Goal: Task Accomplishment & Management: Manage account settings

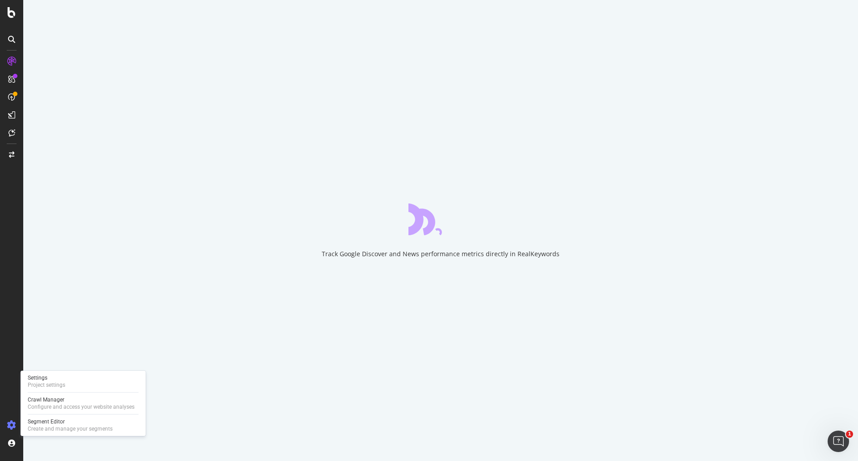
click at [15, 425] on icon at bounding box center [11, 424] width 9 height 9
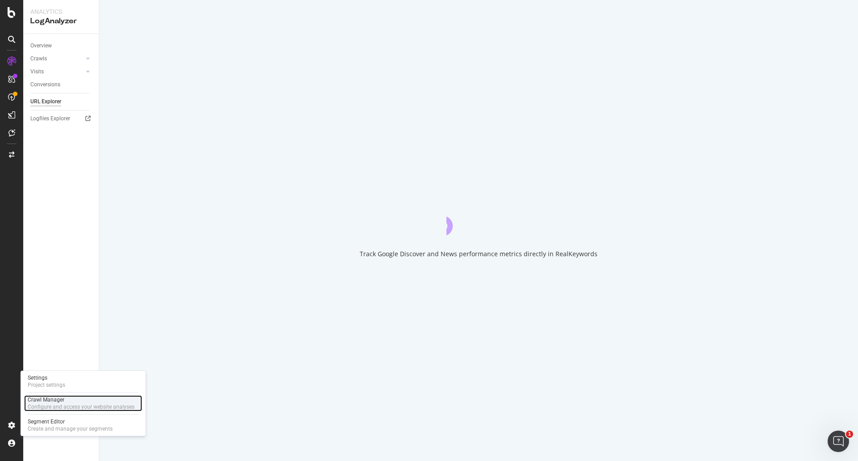
click at [42, 404] on div "Configure and access your website analyses" at bounding box center [81, 406] width 107 height 7
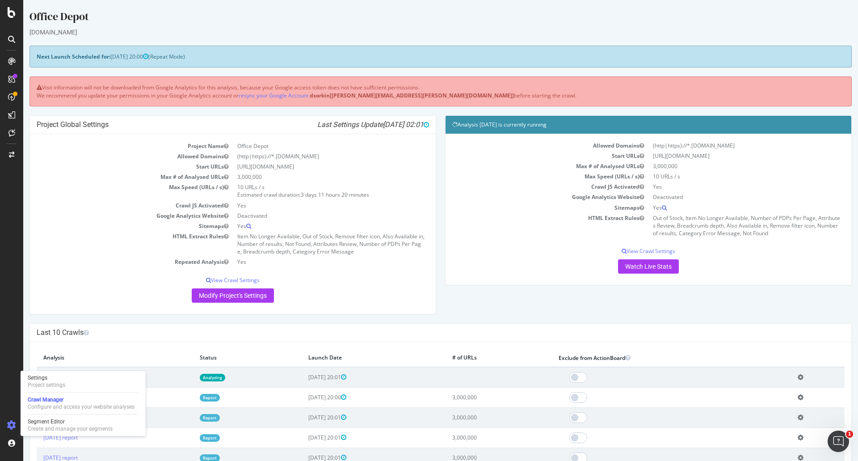
click at [578, 288] on div "Analysis [DATE] is currently running Allowed Domains (http|https)://*.[DOMAIN_N…" at bounding box center [649, 204] width 416 height 179
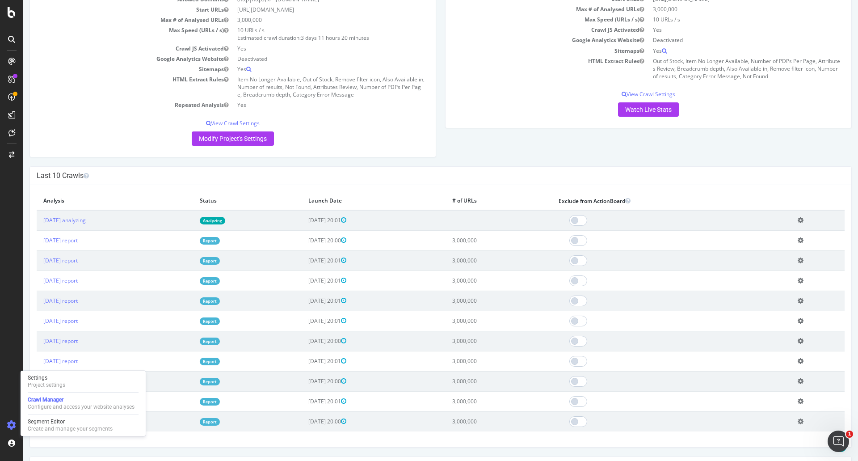
scroll to position [179, 0]
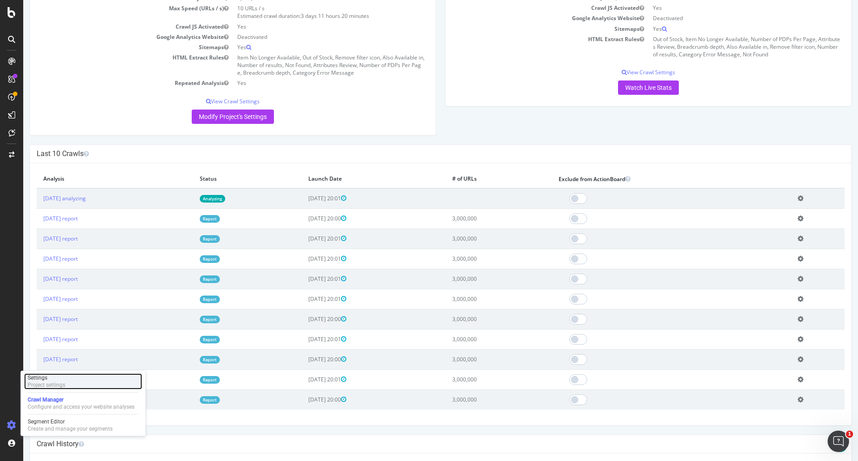
click at [66, 380] on div "Settings Project settings" at bounding box center [83, 381] width 118 height 16
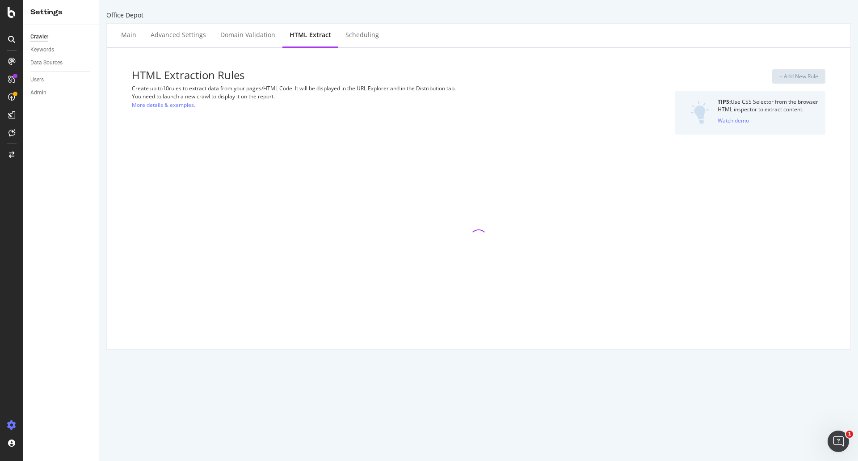
select select "exist"
select select "i"
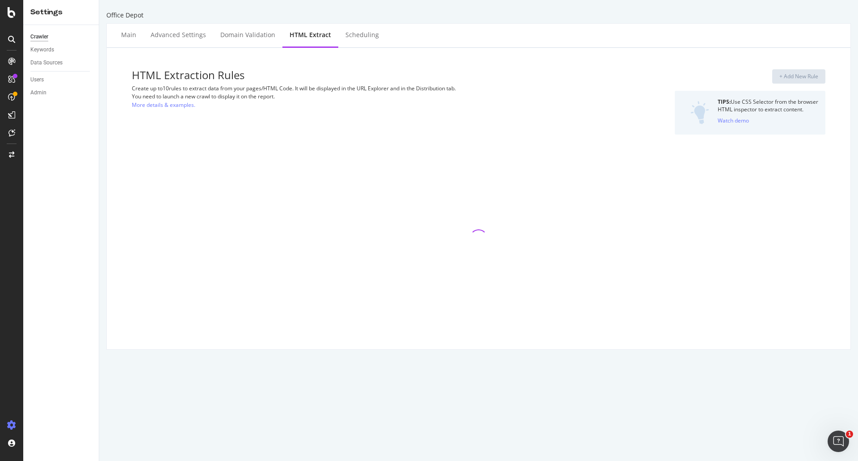
select select "exist"
select select "list"
select select "count"
select select "exist"
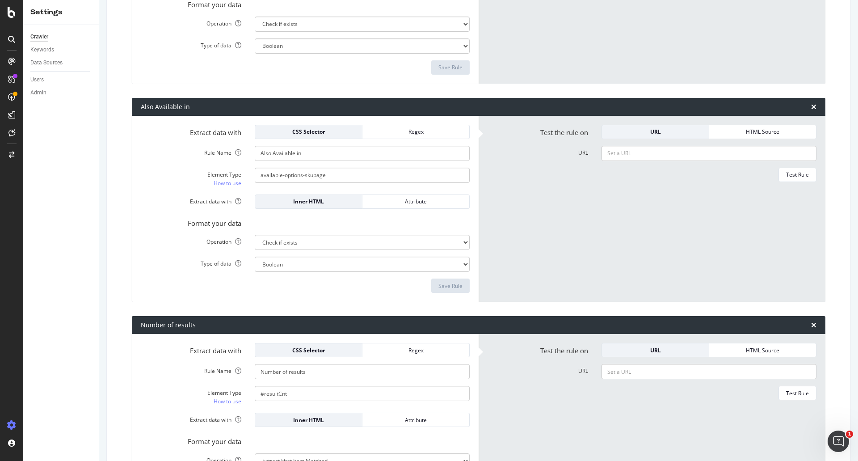
scroll to position [715, 0]
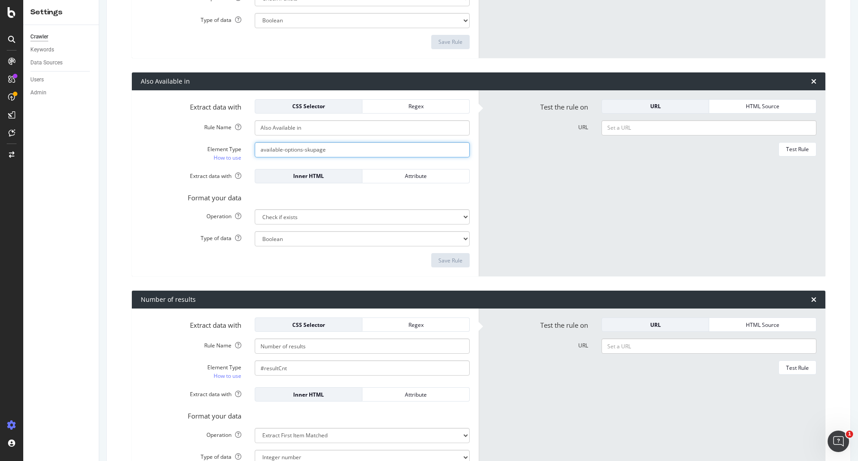
click at [340, 146] on input "available-options-skupage" at bounding box center [362, 149] width 215 height 15
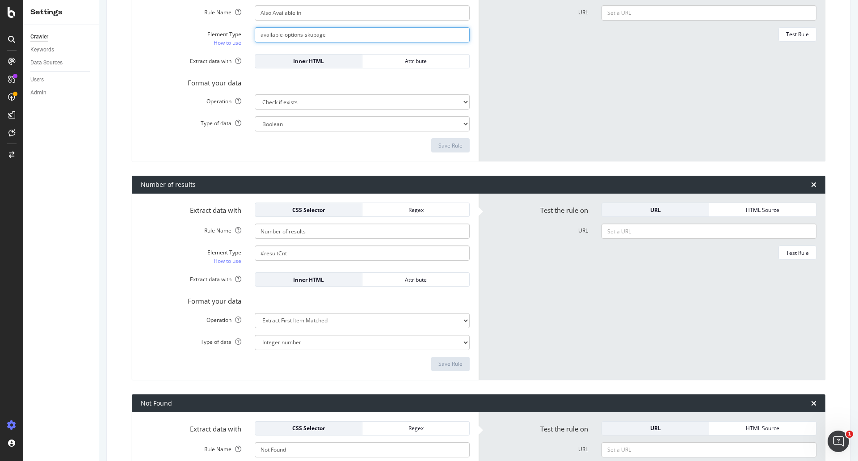
scroll to position [968, 0]
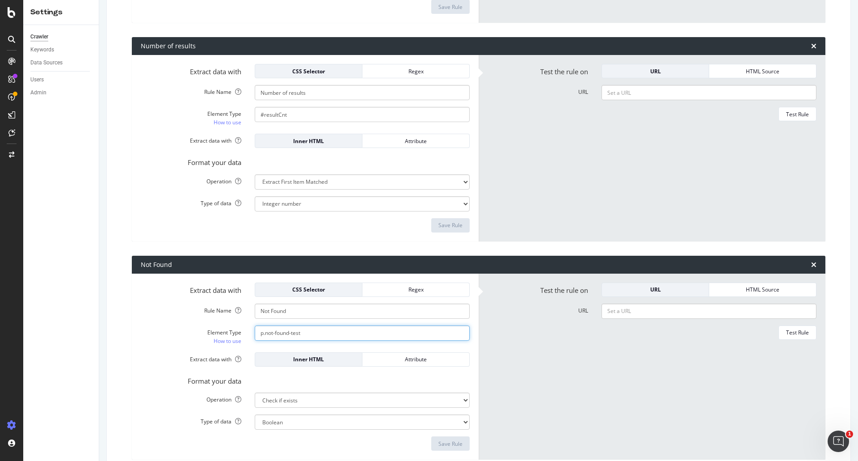
click at [309, 333] on input "p.not-found-test" at bounding box center [362, 332] width 215 height 15
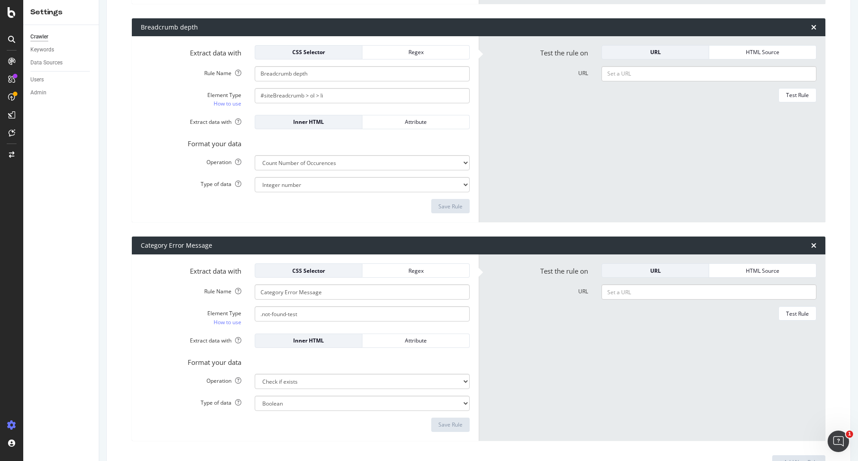
scroll to position [1906, 0]
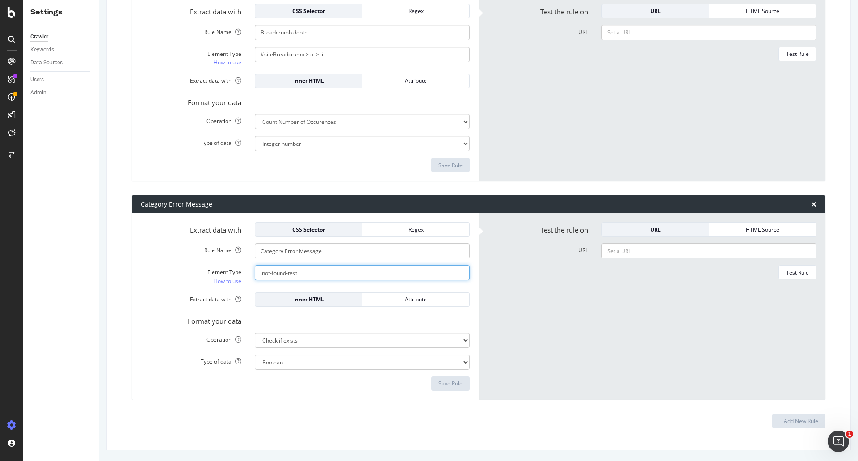
click at [332, 270] on input ".not-found-test" at bounding box center [362, 272] width 215 height 15
paste input "class="select-img od-select available-select-options""
drag, startPoint x: 277, startPoint y: 275, endPoint x: 256, endPoint y: 275, distance: 21.0
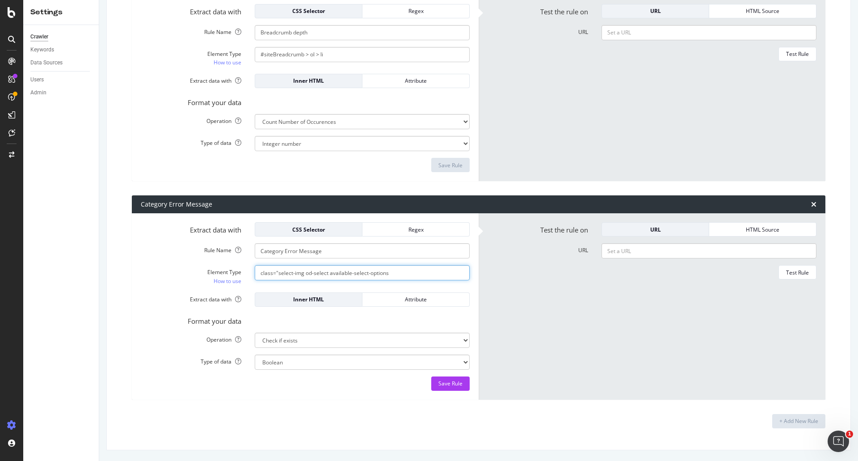
click at [256, 275] on input "class="select-img od-select available-select-options" at bounding box center [362, 272] width 215 height 15
type input "select-img od-select available-select-options"
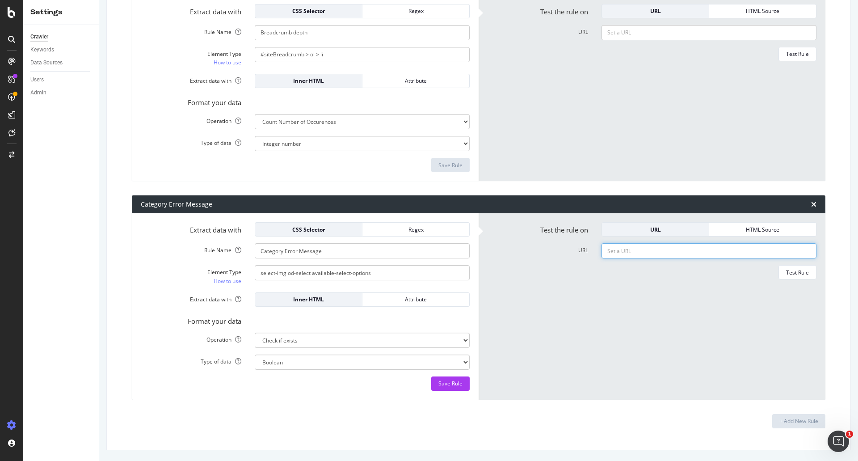
click at [655, 256] on input "URL" at bounding box center [708, 250] width 215 height 15
paste input "[URL][DOMAIN_NAME]"
type input "[URL][DOMAIN_NAME]"
click at [786, 271] on div "Test Rule" at bounding box center [797, 273] width 23 height 8
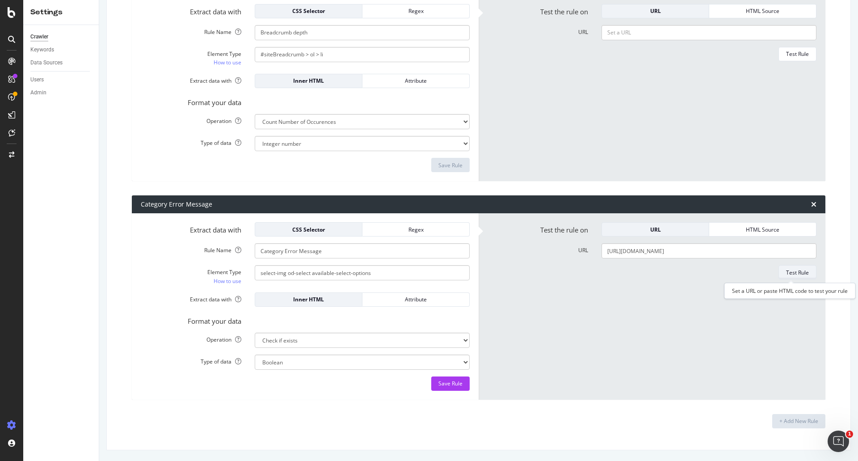
scroll to position [0, 0]
click at [431, 386] on button "Save Rule" at bounding box center [450, 383] width 38 height 14
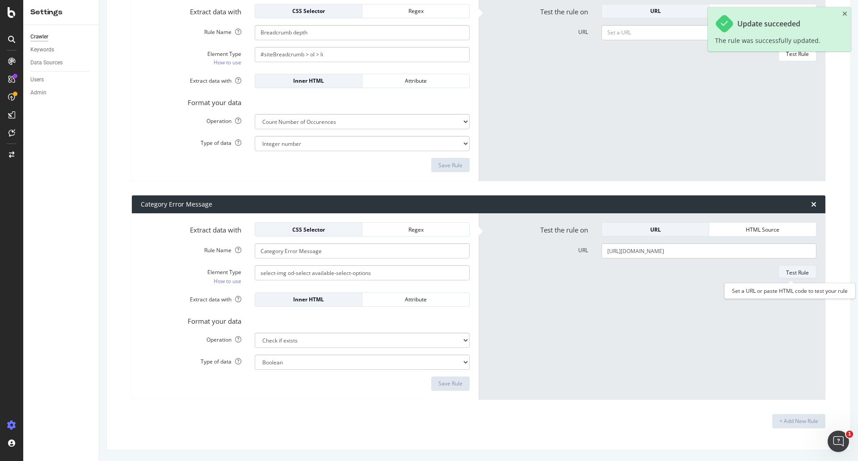
click at [795, 276] on div "Test Rule" at bounding box center [797, 273] width 23 height 8
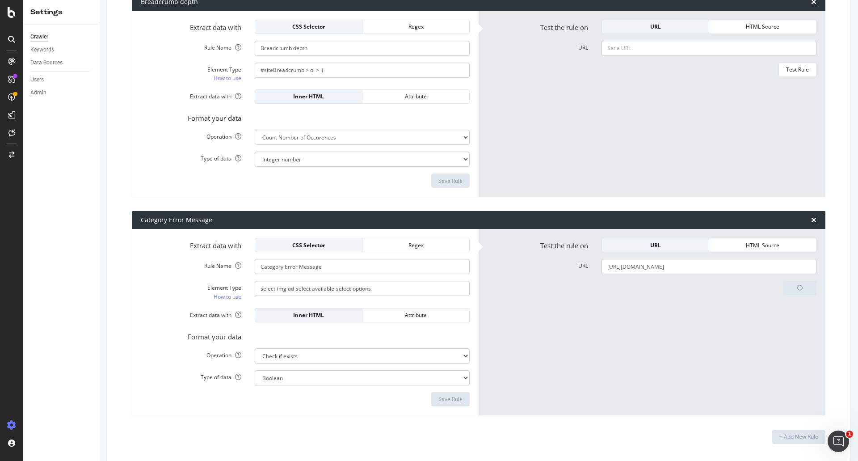
scroll to position [1906, 0]
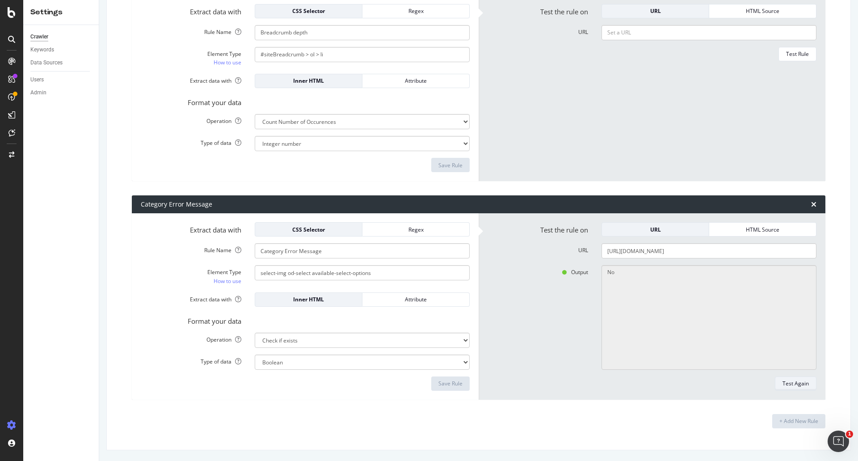
click at [507, 379] on div "Test Again" at bounding box center [651, 383] width 329 height 14
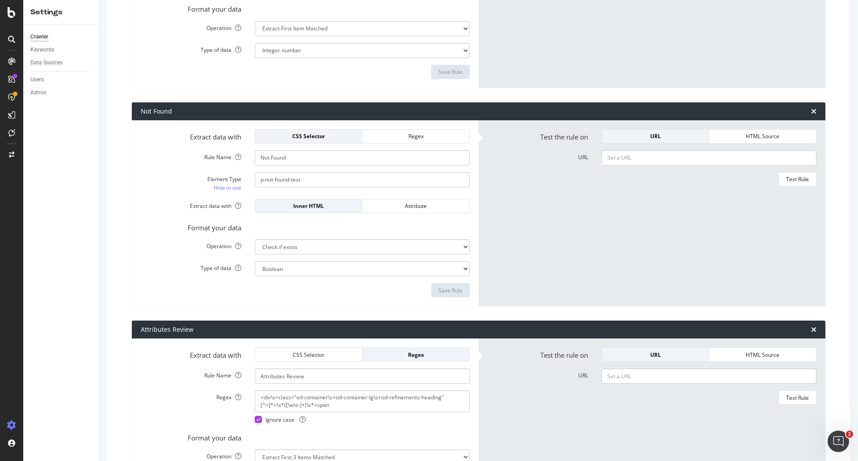
scroll to position [1102, 0]
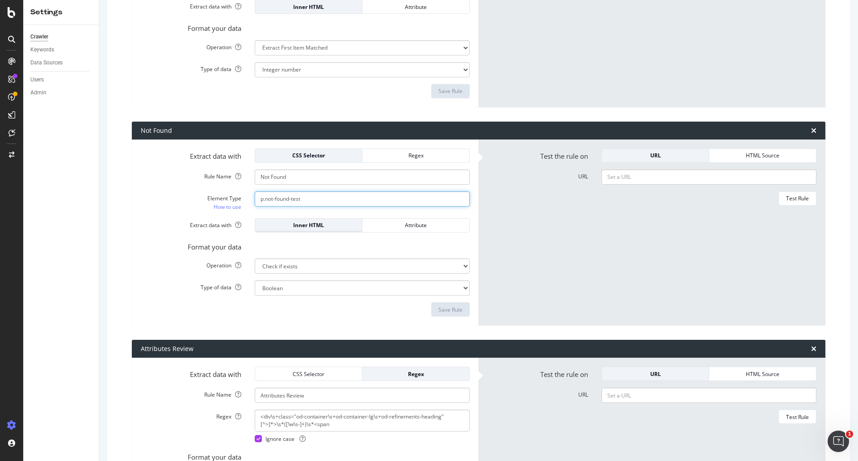
drag, startPoint x: 333, startPoint y: 203, endPoint x: 265, endPoint y: 220, distance: 69.7
click at [265, 220] on form "Extract data with CSS Selector Regex Rule Name Not Found Element Type How to us…" at bounding box center [305, 232] width 329 height 168
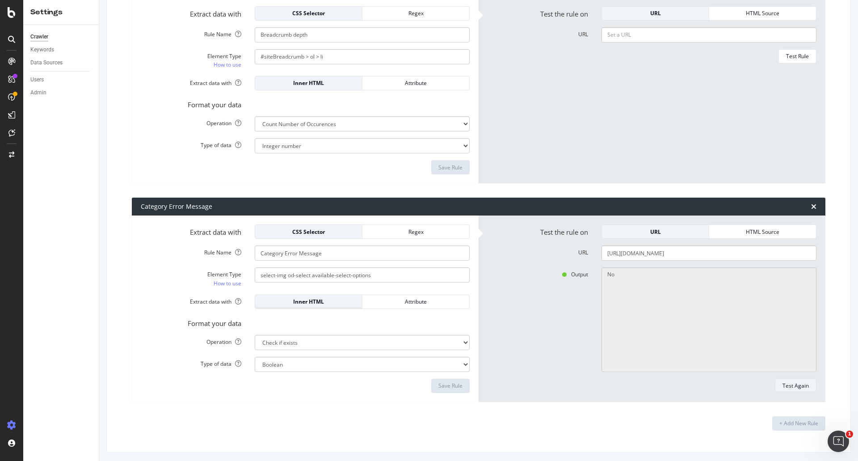
scroll to position [1906, 0]
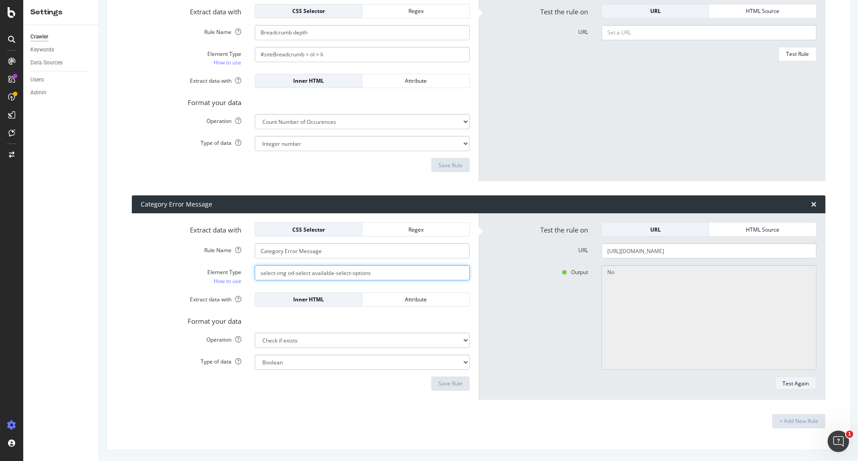
click at [335, 273] on input "select-img od-select available-select-options" at bounding box center [362, 272] width 215 height 15
paste input "not-found-test"
type input "not-found-test"
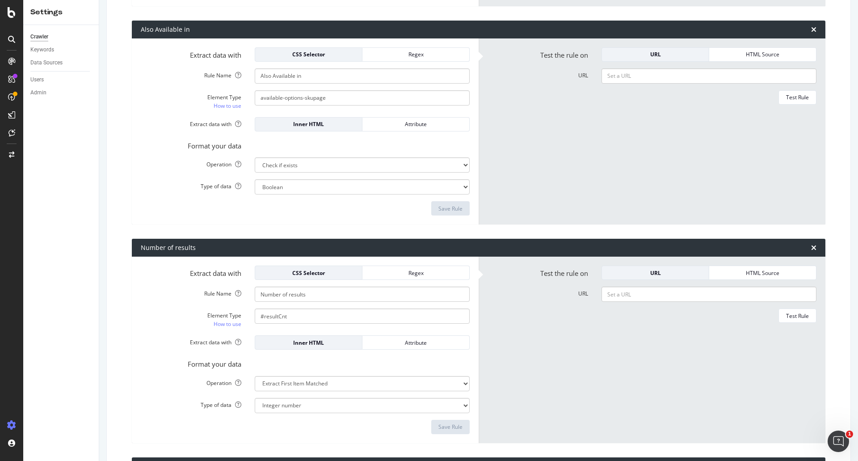
scroll to position [700, 0]
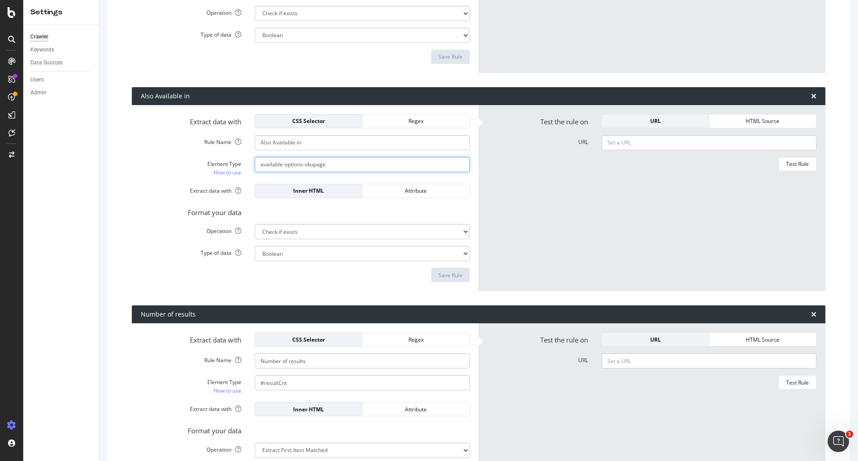
click at [337, 160] on input "available-options-skupage" at bounding box center [362, 164] width 215 height 15
paste input "class="available-options-skupage""
drag, startPoint x: 277, startPoint y: 165, endPoint x: 244, endPoint y: 168, distance: 33.6
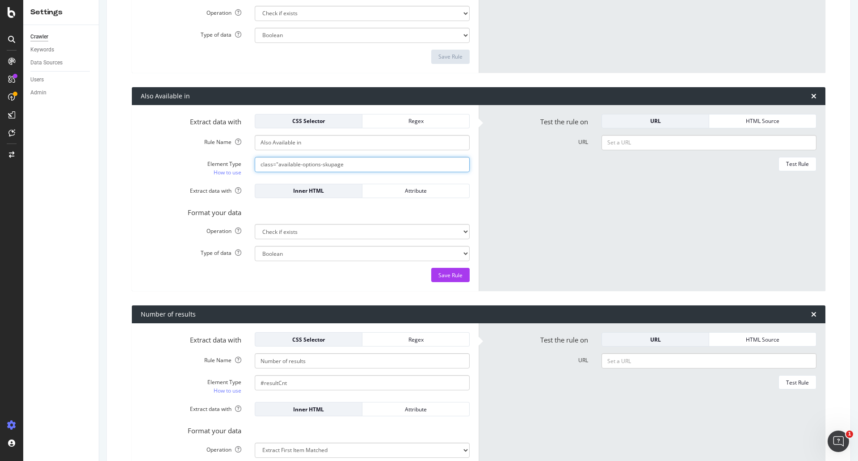
click at [244, 167] on div "Element Type How to use class="available-options-skupage" at bounding box center [305, 167] width 342 height 20
type input "available-options-skupage"
click at [302, 125] on div "CSS Selector" at bounding box center [308, 121] width 92 height 13
click at [444, 277] on div "Save Rule" at bounding box center [450, 275] width 24 height 8
click at [647, 138] on input "URL" at bounding box center [708, 142] width 215 height 15
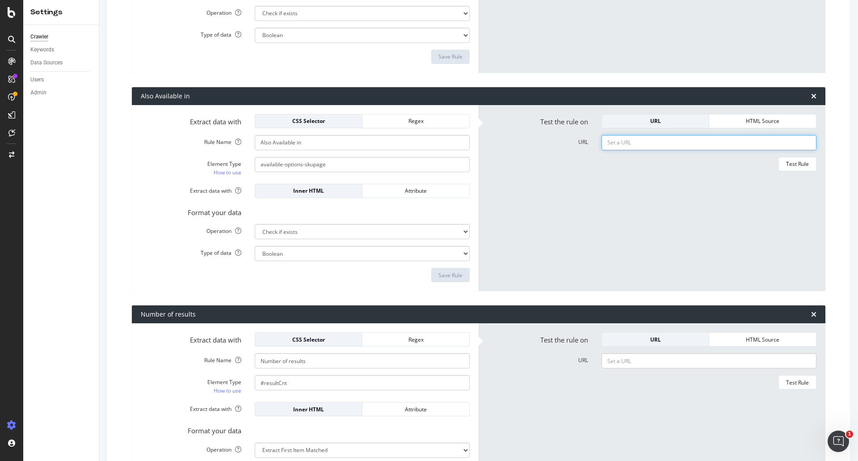
paste input "[URL][DOMAIN_NAME]"
type input "[URL][DOMAIN_NAME]"
click at [778, 165] on button "Test Rule" at bounding box center [797, 164] width 38 height 14
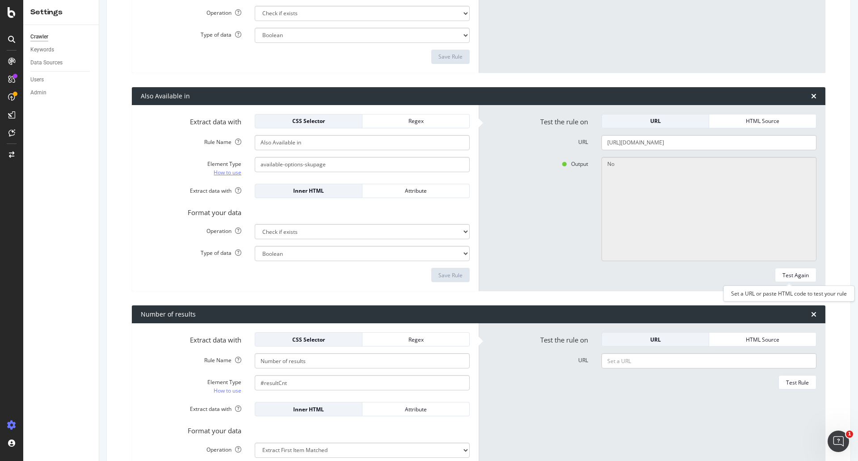
click at [228, 175] on link "How to use" at bounding box center [228, 172] width 28 height 9
click at [260, 160] on input "available-options-skupage" at bounding box center [362, 164] width 215 height 15
click at [440, 275] on div "Save Rule" at bounding box center [450, 275] width 24 height 8
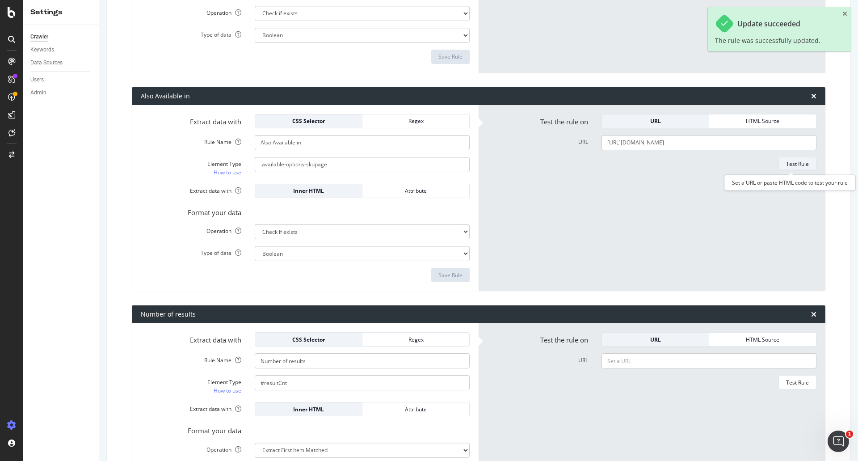
click at [786, 161] on div "Test Rule" at bounding box center [797, 164] width 23 height 8
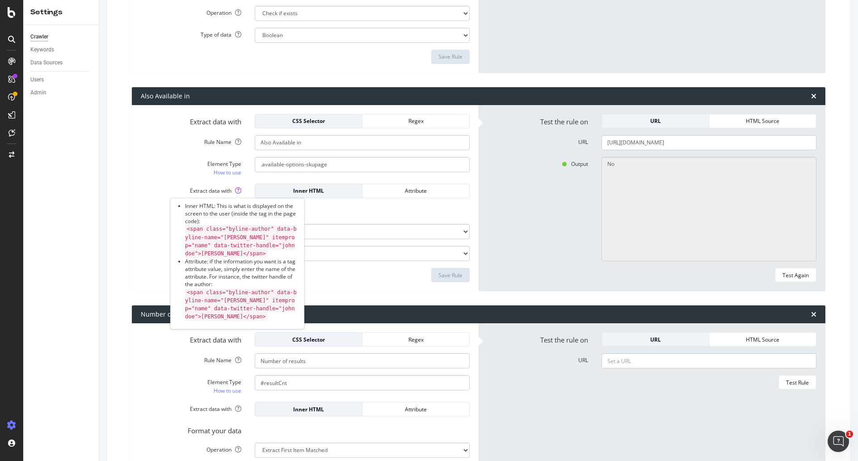
click at [235, 191] on icon at bounding box center [238, 190] width 6 height 6
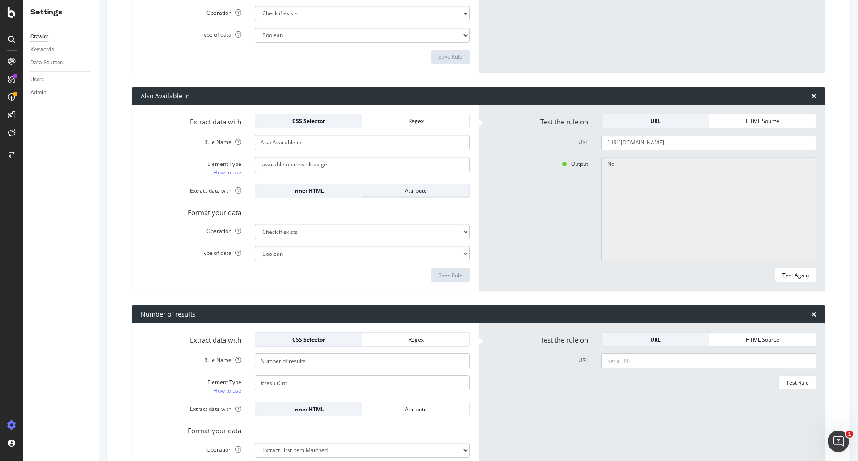
click at [401, 189] on div "Attribute" at bounding box center [415, 191] width 92 height 8
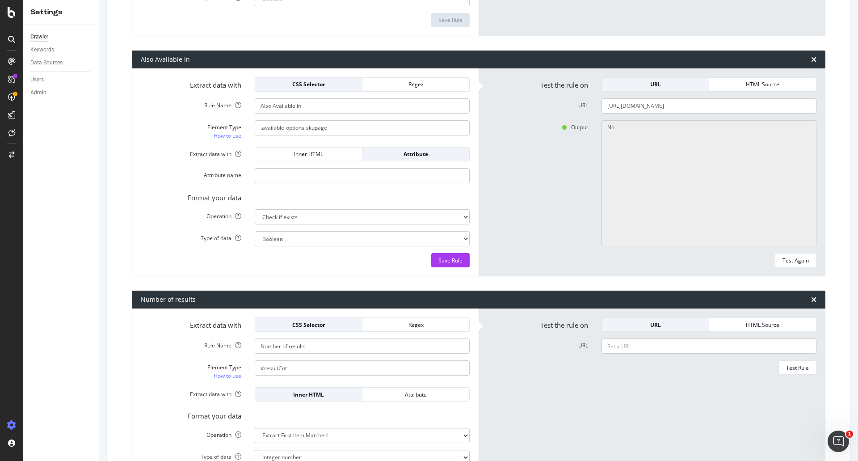
scroll to position [655, 0]
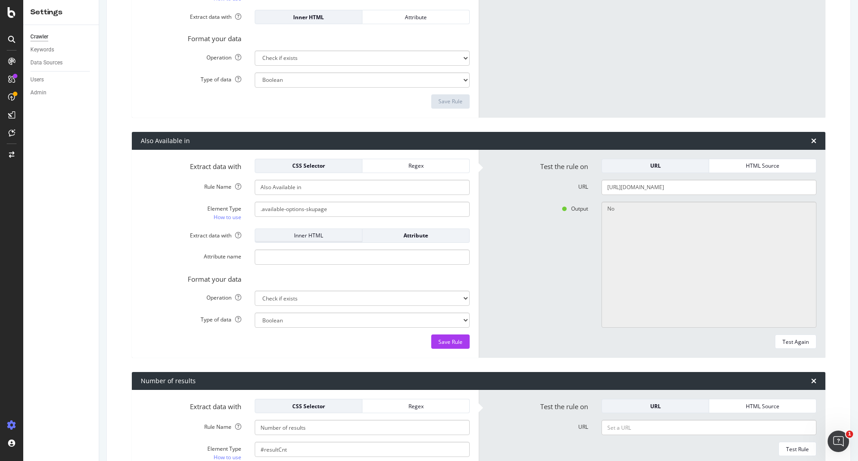
click at [295, 237] on div "Inner HTML" at bounding box center [308, 235] width 92 height 8
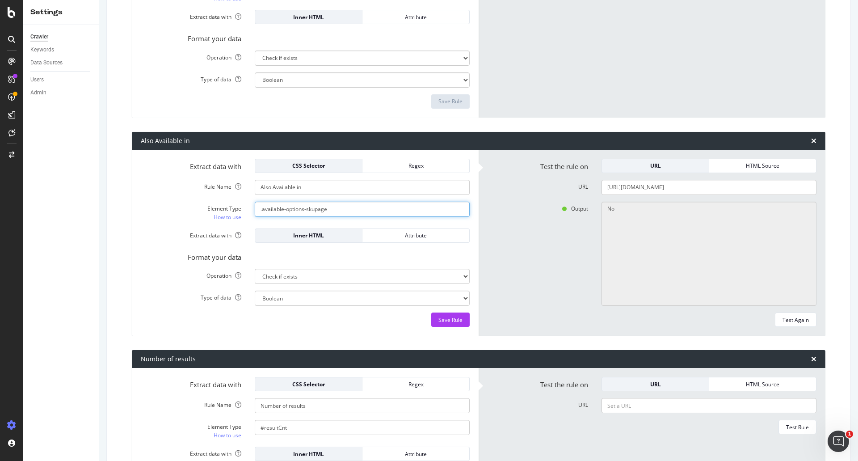
click at [331, 214] on input ".available-options-skupage" at bounding box center [362, 208] width 215 height 15
click at [260, 207] on input ".available-options-skupage" at bounding box center [362, 208] width 215 height 15
click at [259, 208] on input ".available-options-skupage" at bounding box center [362, 208] width 215 height 15
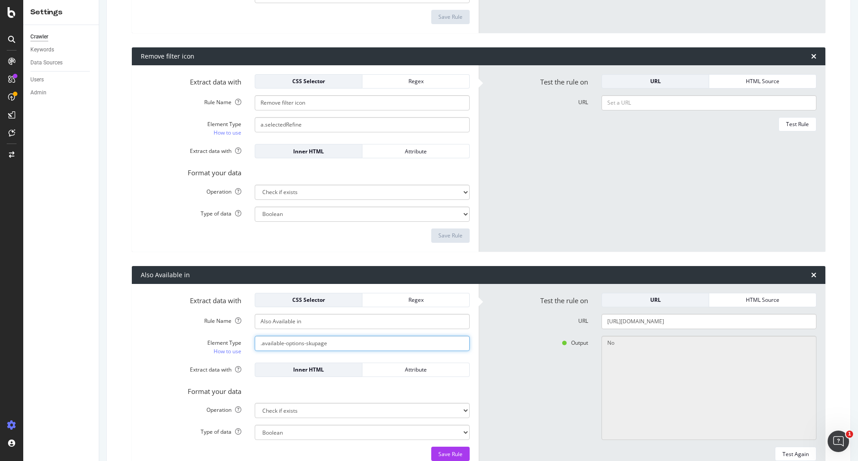
scroll to position [566, 0]
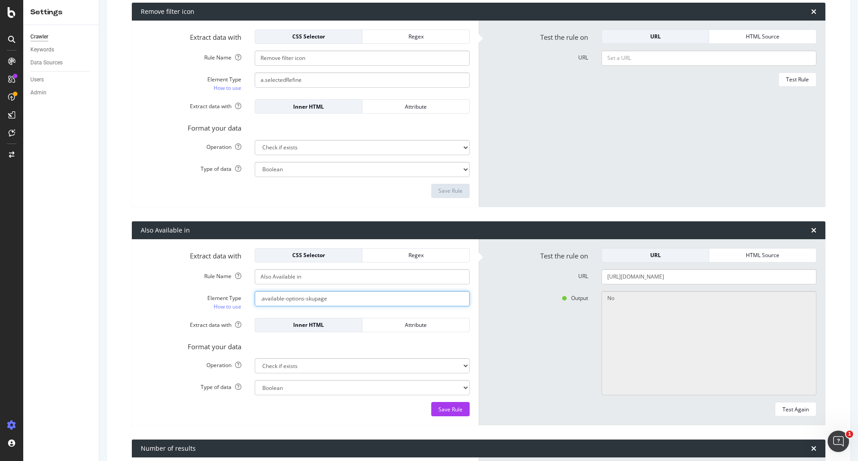
click at [256, 300] on input ".available-options-skupage" at bounding box center [362, 298] width 215 height 15
drag, startPoint x: 264, startPoint y: 301, endPoint x: 255, endPoint y: 302, distance: 9.0
click at [255, 302] on input ".available-options-skupage" at bounding box center [362, 298] width 215 height 15
type input "available-options-skupage"
click at [423, 257] on div "Regex" at bounding box center [415, 255] width 92 height 8
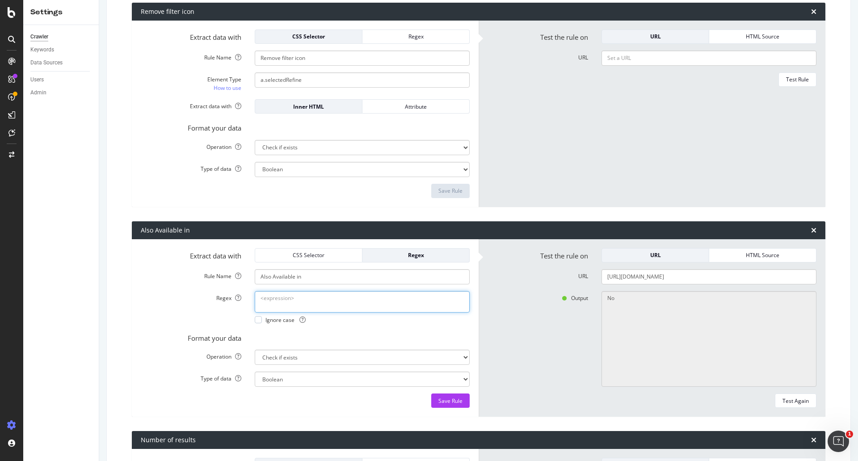
click at [312, 303] on textarea "Regex" at bounding box center [362, 301] width 215 height 21
paste textarea "[URL][DOMAIN_NAME]"
type textarea "[URL][DOMAIN_NAME]"
drag, startPoint x: 351, startPoint y: 311, endPoint x: 172, endPoint y: 266, distance: 184.5
click at [172, 267] on form "Extract data with CSS Selector Regex Rule Name Also Available in Regex [URL][DO…" at bounding box center [305, 328] width 329 height 160
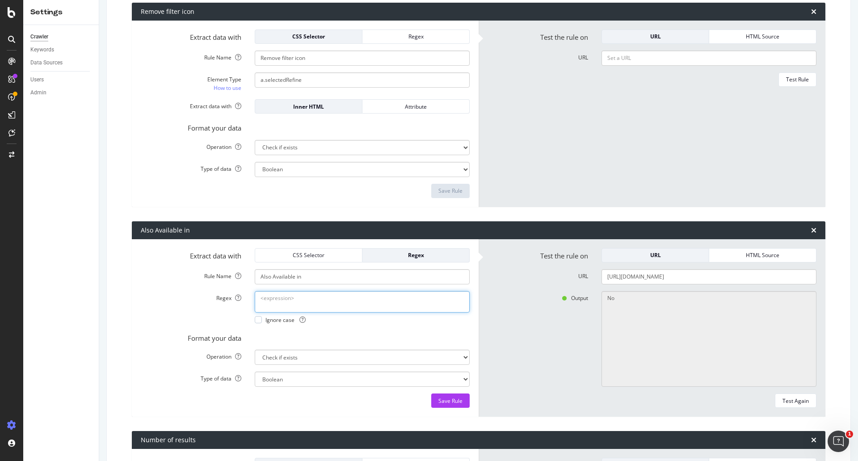
paste textarea "<div data-auid="available-options" class="available-options-skupage">Also avail…"
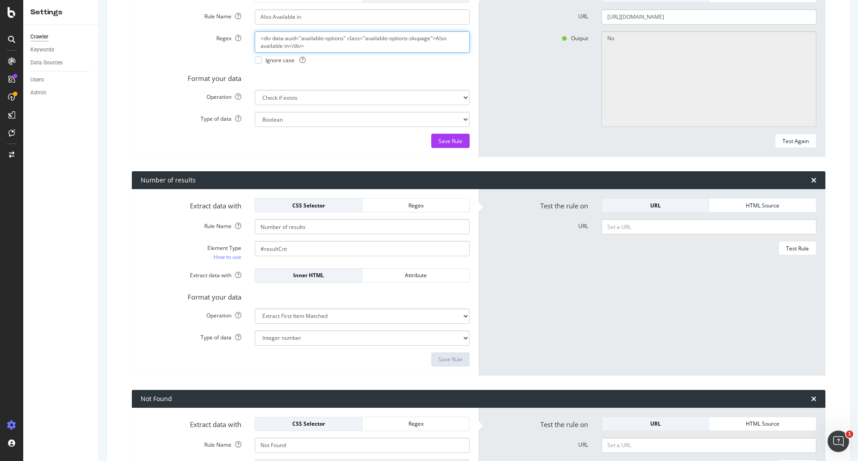
scroll to position [736, 0]
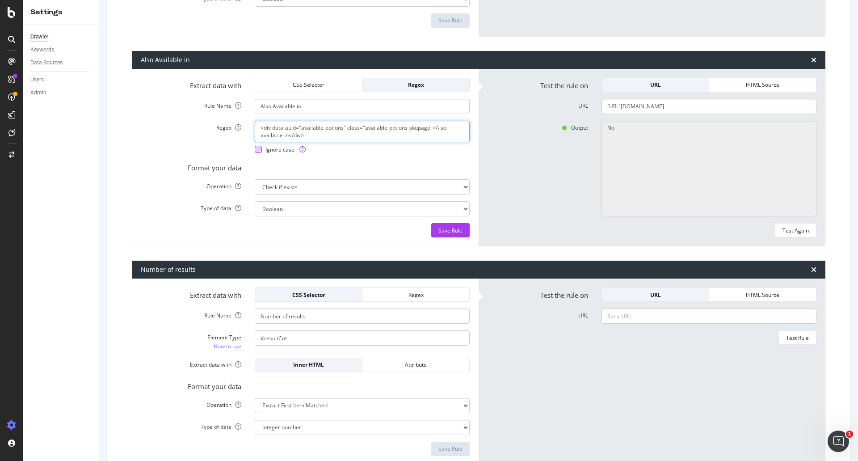
type textarea "<div data-auid="available-options" class="available-options-skupage">Also avail…"
click at [285, 147] on span "Ignore case" at bounding box center [285, 150] width 40 height 8
click at [252, 152] on div "<div data-auid="available-options" class="available-options-skupage">Also avail…" at bounding box center [362, 137] width 228 height 33
click at [263, 150] on div "Ignore case" at bounding box center [280, 150] width 51 height 8
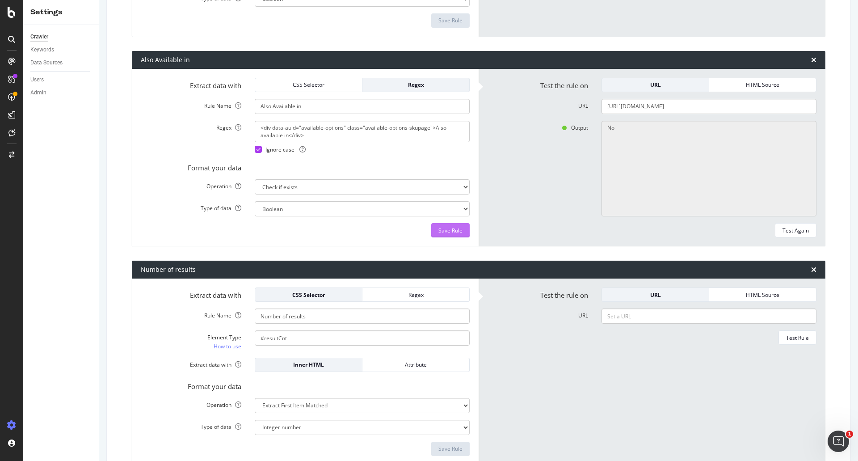
click at [453, 231] on div "Save Rule" at bounding box center [450, 231] width 24 height 8
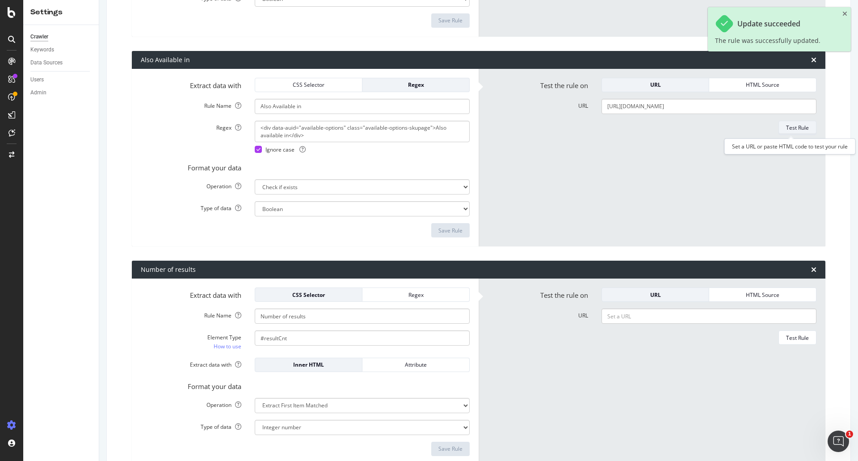
click at [786, 131] on div "Test Rule" at bounding box center [797, 128] width 23 height 8
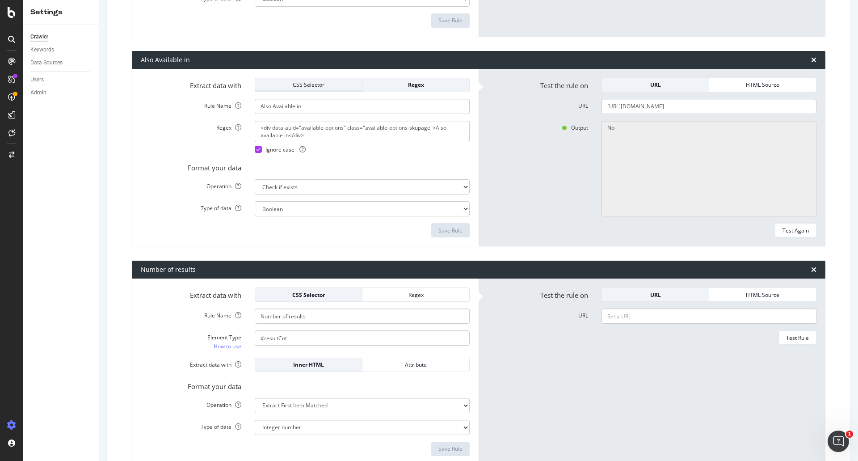
click at [325, 84] on div "CSS Selector" at bounding box center [308, 85] width 92 height 8
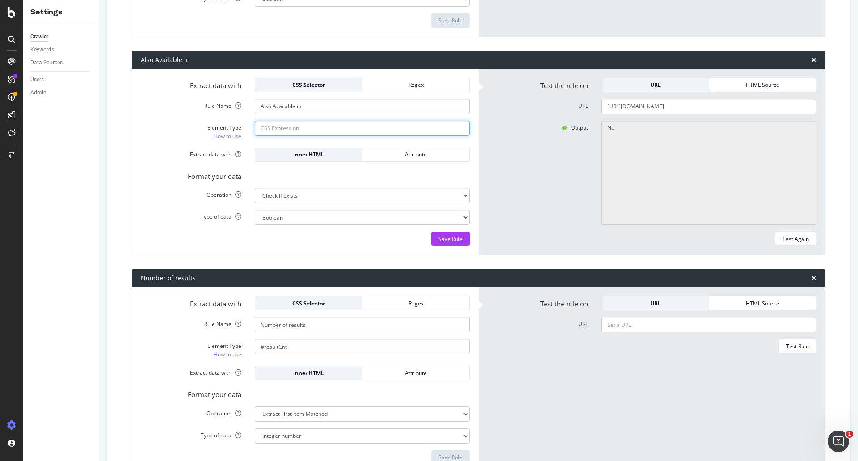
click at [308, 128] on input "Element Type How to use" at bounding box center [362, 128] width 215 height 15
paste input "<div data-auid="available-options" class="available-options-skupage">Also avail…"
drag, startPoint x: 343, startPoint y: 126, endPoint x: 228, endPoint y: 129, distance: 114.8
click at [228, 129] on div "Element Type How to use <div data-auid="available-options" class="available-opt…" at bounding box center [305, 131] width 342 height 20
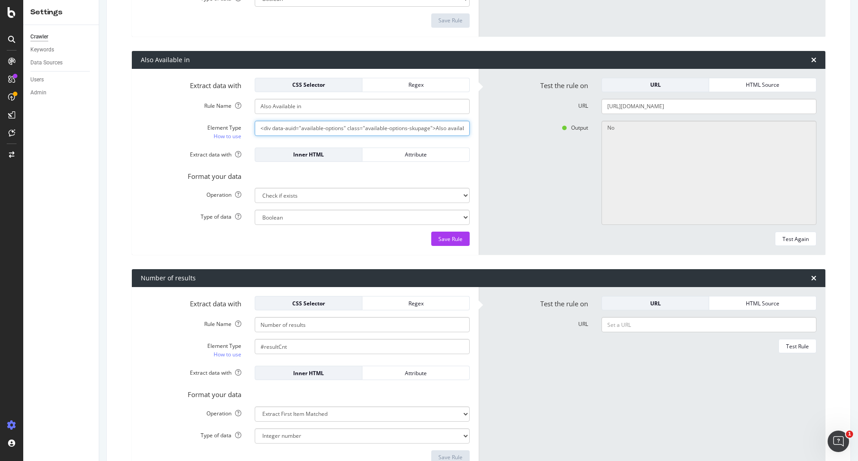
click at [279, 127] on input "<div data-auid="available-options" class="available-options-skupage">Also avail…" at bounding box center [362, 128] width 215 height 15
drag, startPoint x: 372, startPoint y: 128, endPoint x: 484, endPoint y: 125, distance: 112.2
click at [484, 125] on div "Extract data with CSS Selector Regex Rule Name Also Available in Element Type H…" at bounding box center [478, 162] width 693 height 186
click at [444, 126] on input "<div data-auid="available-options" class="available-options-skupage">Also avail…" at bounding box center [362, 128] width 215 height 15
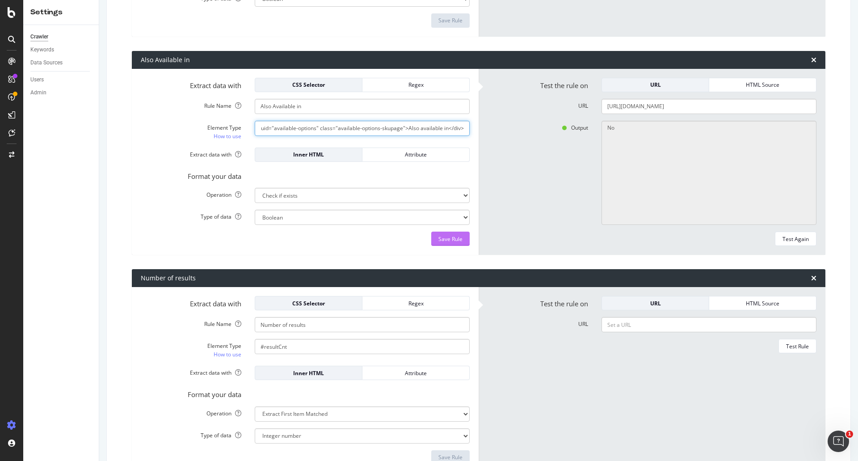
type input "<div data-auid="available-options" class="available-options-skupage">Also avail…"
click at [441, 233] on div "Save Rule" at bounding box center [450, 238] width 24 height 13
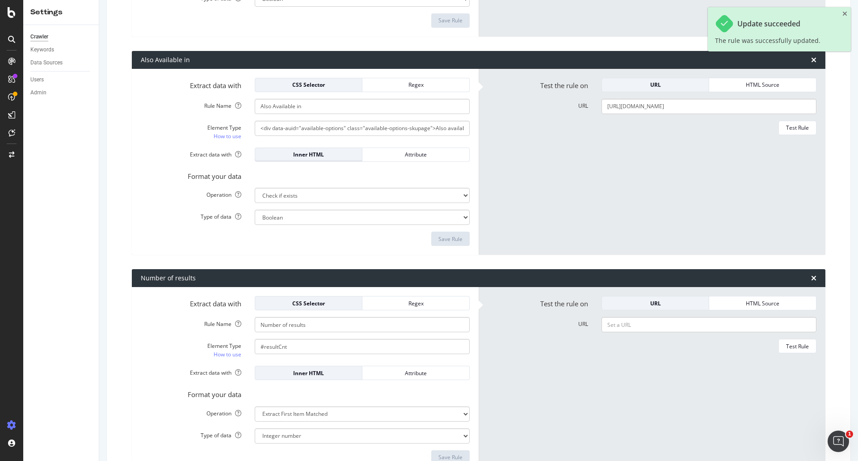
click at [324, 157] on div "Inner HTML" at bounding box center [308, 155] width 92 height 8
click at [790, 131] on div "Test Rule" at bounding box center [797, 128] width 23 height 8
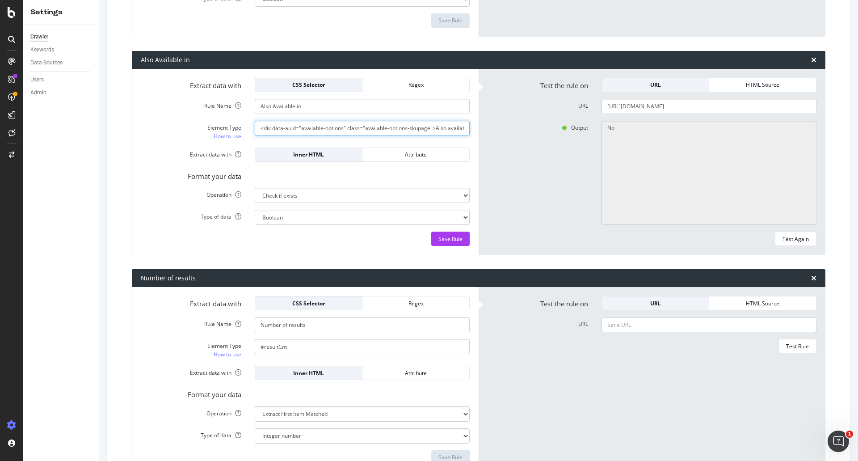
click at [338, 133] on input "<div data-auid="available-options" class="available-options-skupage">Also avail…" at bounding box center [362, 128] width 215 height 15
paste input "<div data-auid="available-options" class="available-options-skupage">Also avail…"
drag, startPoint x: 405, startPoint y: 129, endPoint x: 179, endPoint y: 138, distance: 226.2
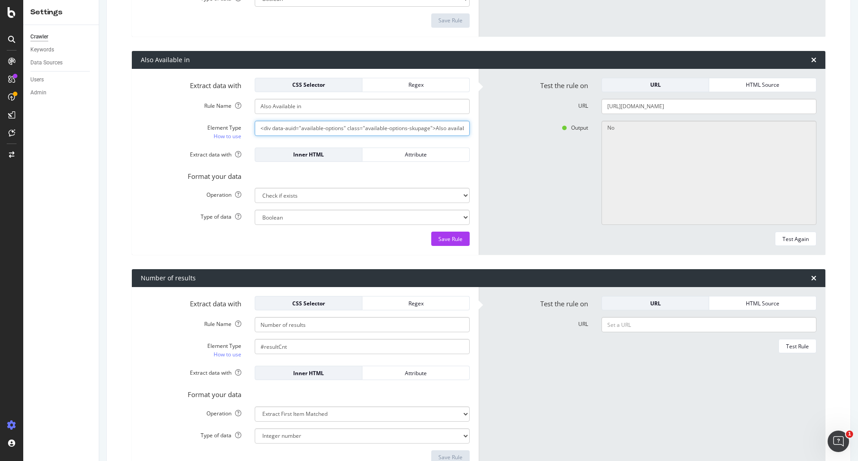
click at [179, 138] on div "Element Type How to use <div data-auid="available-options" class="available-opt…" at bounding box center [305, 131] width 342 height 20
drag, startPoint x: 328, startPoint y: 129, endPoint x: 300, endPoint y: 139, distance: 30.4
click at [300, 139] on div "Element Type How to use Also available in</div>" at bounding box center [305, 131] width 342 height 20
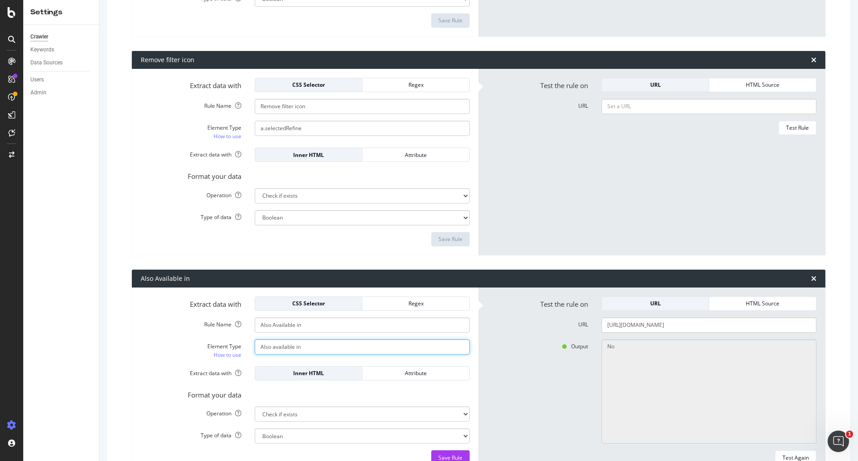
scroll to position [468, 0]
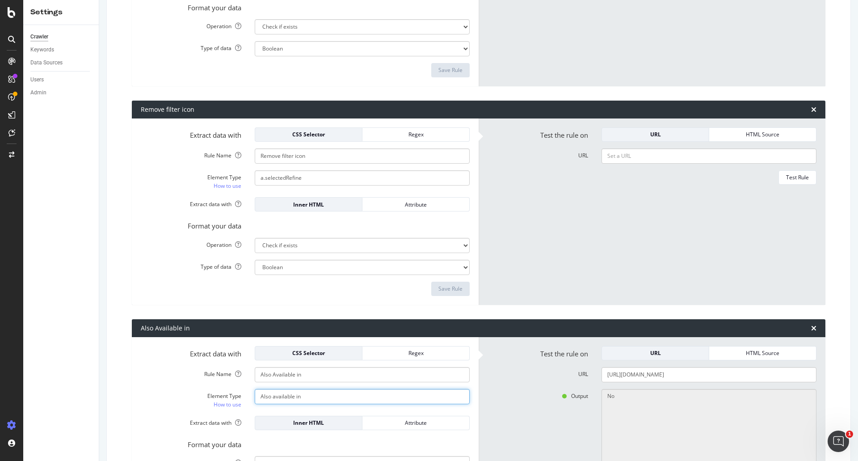
click at [260, 399] on input "Also available in" at bounding box center [362, 396] width 215 height 15
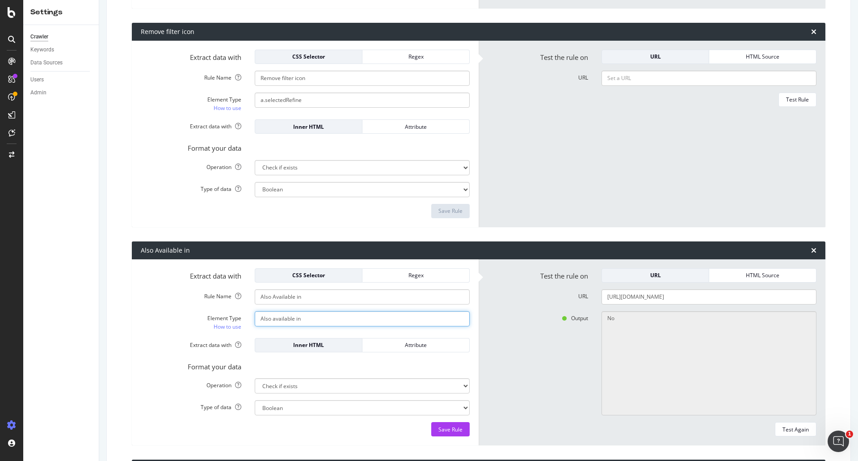
scroll to position [602, 0]
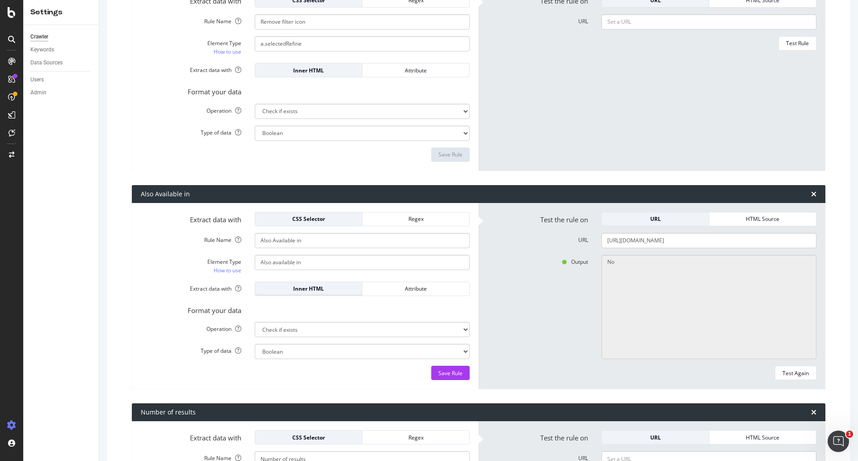
click at [333, 293] on div "Inner HTML" at bounding box center [308, 288] width 92 height 13
click at [447, 372] on div "Save Rule" at bounding box center [450, 373] width 24 height 8
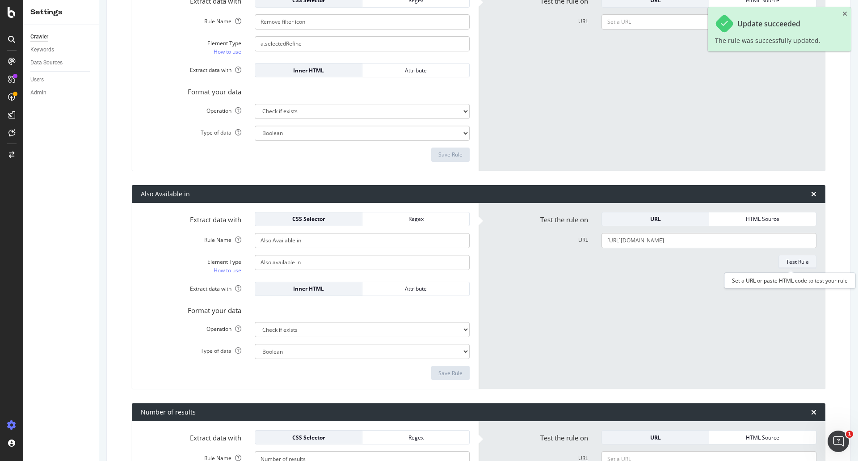
click at [786, 264] on div "Test Rule" at bounding box center [797, 262] width 23 height 8
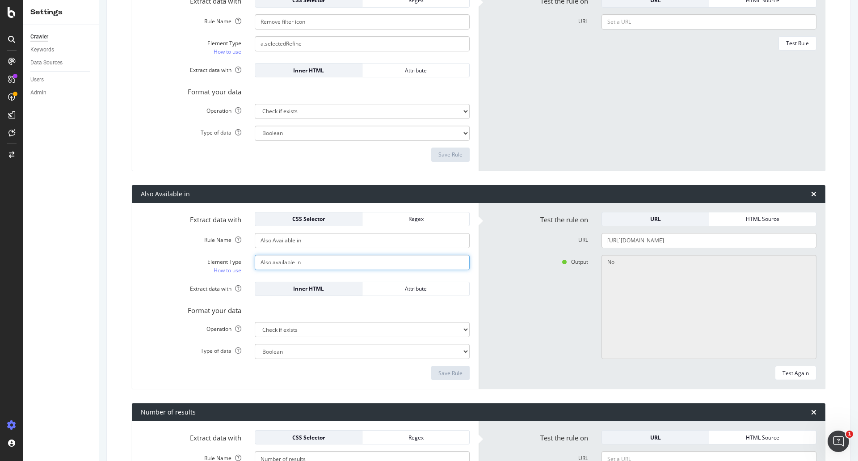
click at [274, 264] on input "Also available in" at bounding box center [362, 262] width 215 height 15
click at [257, 266] on input "Also available in" at bounding box center [362, 262] width 215 height 15
click at [455, 376] on div "Save Rule" at bounding box center [450, 373] width 24 height 8
click at [792, 262] on div "Test Rule" at bounding box center [797, 262] width 23 height 8
click at [227, 273] on link "How to use" at bounding box center [228, 269] width 28 height 9
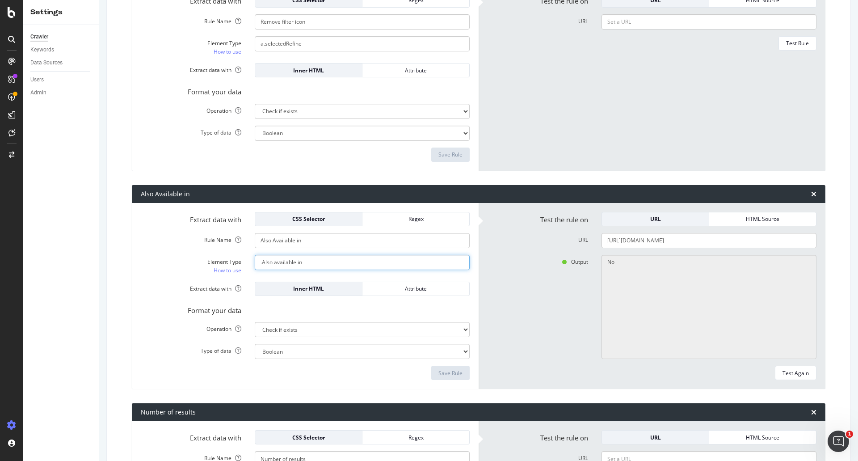
click at [332, 262] on input ".Also available in" at bounding box center [362, 262] width 215 height 15
click at [332, 261] on input ".Also available in" at bounding box center [362, 262] width 215 height 15
drag, startPoint x: 332, startPoint y: 261, endPoint x: 264, endPoint y: 255, distance: 67.8
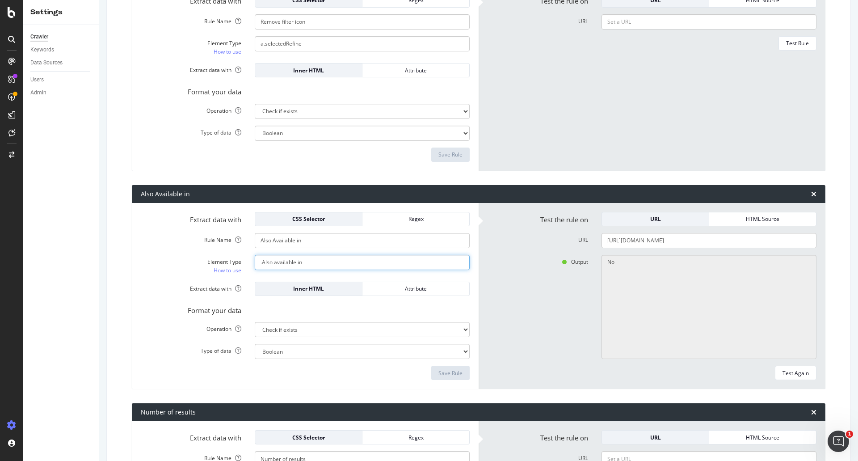
click at [33, 233] on div "Settings Crawler Keywords Data Sources Users Admin Office Depot Main Advanced S…" at bounding box center [440, 230] width 835 height 461
paste input "#SkuPage > div > div.od-container.od-container-padding-lg.od-container-block.od…"
drag, startPoint x: 400, startPoint y: 261, endPoint x: 136, endPoint y: 258, distance: 264.1
click at [136, 258] on div "Element Type How to use #SkuPage > div > div.od-container.od-container-padding-…" at bounding box center [305, 265] width 342 height 20
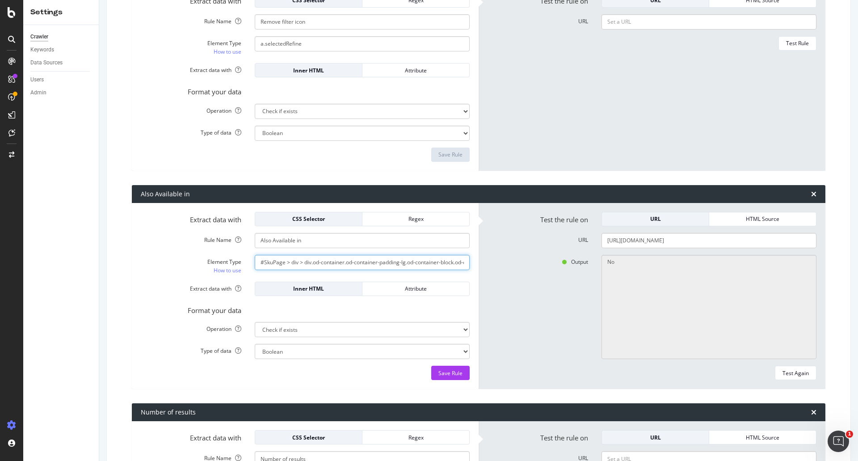
click at [323, 262] on input "#SkuPage > div > div.od-container.od-container-padding-lg.od-container-block.od…" at bounding box center [362, 262] width 215 height 15
drag, startPoint x: 441, startPoint y: 259, endPoint x: 472, endPoint y: 259, distance: 31.3
click at [472, 259] on div "#SkuPage > div > div.od-container.od-container-padding-lg.od-container-block.od…" at bounding box center [362, 262] width 228 height 15
type input "#SkuPage > div > div.od-container.od-container-padding-lg.od-container-block.od…"
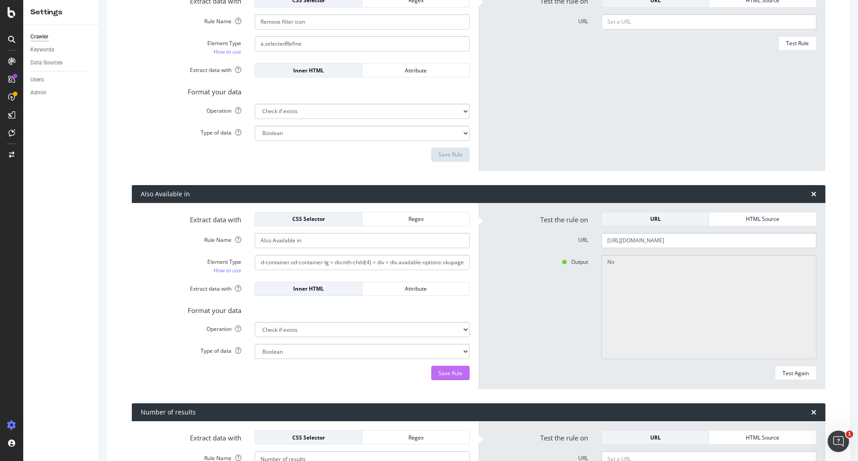
scroll to position [0, 0]
click at [450, 372] on div "Save Rule" at bounding box center [450, 373] width 24 height 8
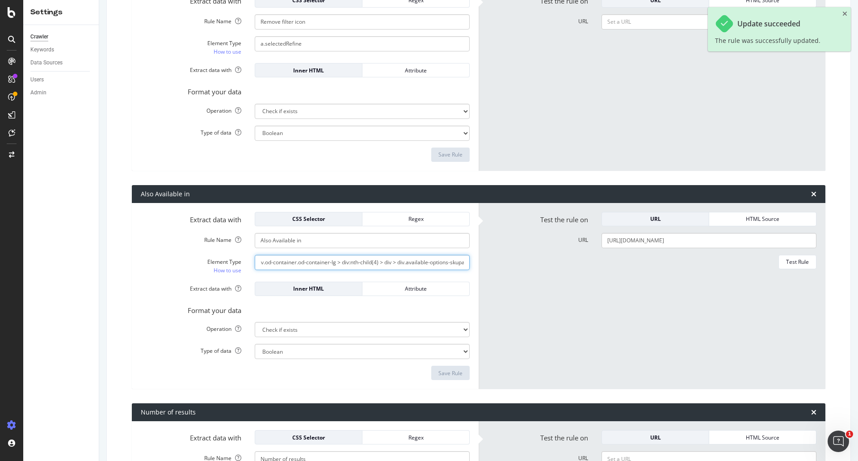
scroll to position [0, 301]
drag, startPoint x: 327, startPoint y: 262, endPoint x: 499, endPoint y: 267, distance: 171.6
click at [499, 267] on div "Extract data with CSS Selector Regex Rule Name Also Available in Element Type H…" at bounding box center [478, 296] width 693 height 186
click at [504, 266] on div "Test Rule" at bounding box center [651, 262] width 329 height 14
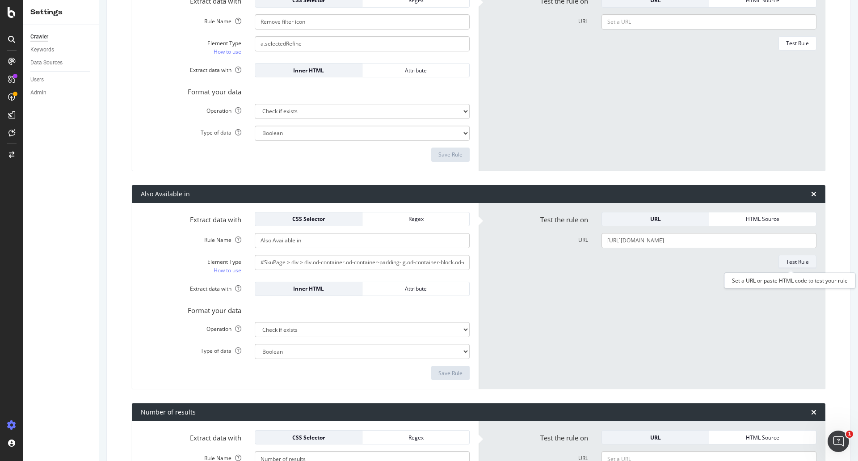
click at [798, 260] on div "Test Rule" at bounding box center [797, 262] width 23 height 8
click at [360, 253] on form "Extract data with CSS Selector Regex Rule Name Also Available in Element Type H…" at bounding box center [305, 296] width 329 height 168
click at [360, 255] on input "#SkuPage > div > div.od-container.od-container-padding-lg.od-container-block.od…" at bounding box center [362, 262] width 215 height 15
click at [360, 268] on input "#SkuPage > div > div.od-container.od-container-padding-lg.od-container-block.od…" at bounding box center [362, 262] width 215 height 15
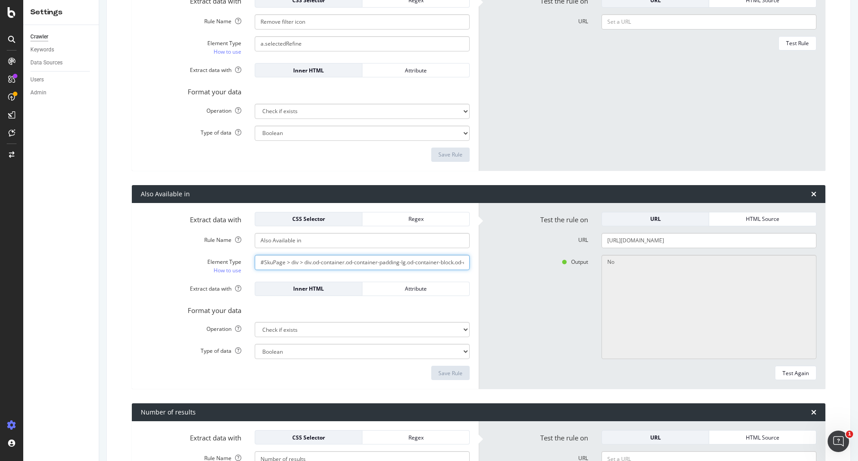
click at [360, 268] on input "#SkuPage > div > div.od-container.od-container-padding-lg.od-container-block.od…" at bounding box center [362, 262] width 215 height 15
paste input "#SkuPage > div > div.od-container.od-container-padding-lg.od-container-block.od…"
drag, startPoint x: 386, startPoint y: 262, endPoint x: 141, endPoint y: 273, distance: 244.6
click at [141, 273] on div "Element Type How to use #SkuPage > div > div.od-container.od-container-padding-…" at bounding box center [305, 265] width 342 height 20
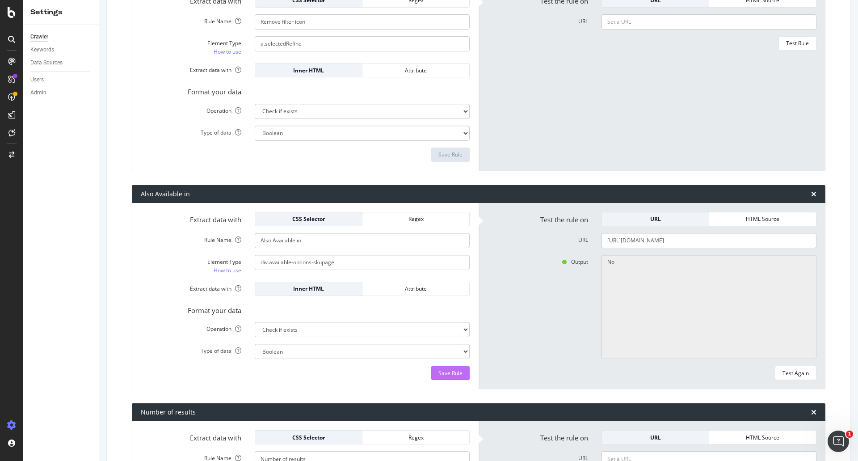
click at [459, 371] on button "Save Rule" at bounding box center [450, 372] width 38 height 14
click at [778, 261] on button "Test Rule" at bounding box center [797, 262] width 38 height 14
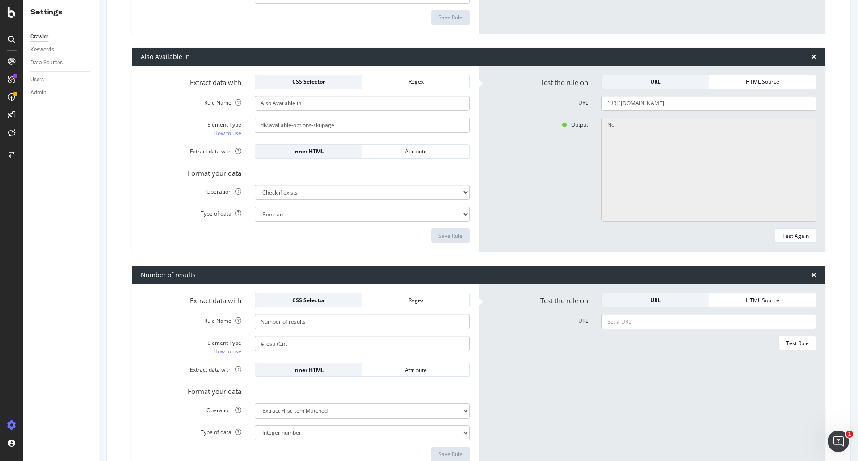
scroll to position [736, 0]
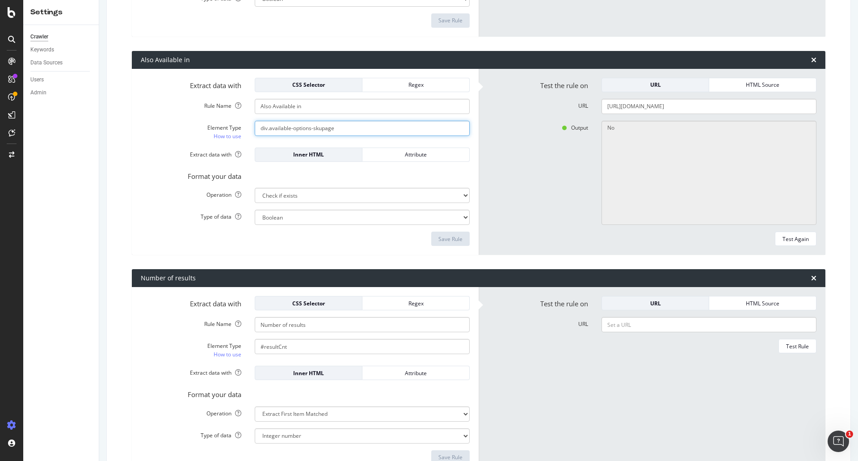
drag, startPoint x: 266, startPoint y: 128, endPoint x: 254, endPoint y: 128, distance: 11.6
click at [255, 128] on input "div.available-options-skupage" at bounding box center [362, 128] width 215 height 15
click at [455, 237] on div "Save Rule" at bounding box center [450, 239] width 24 height 8
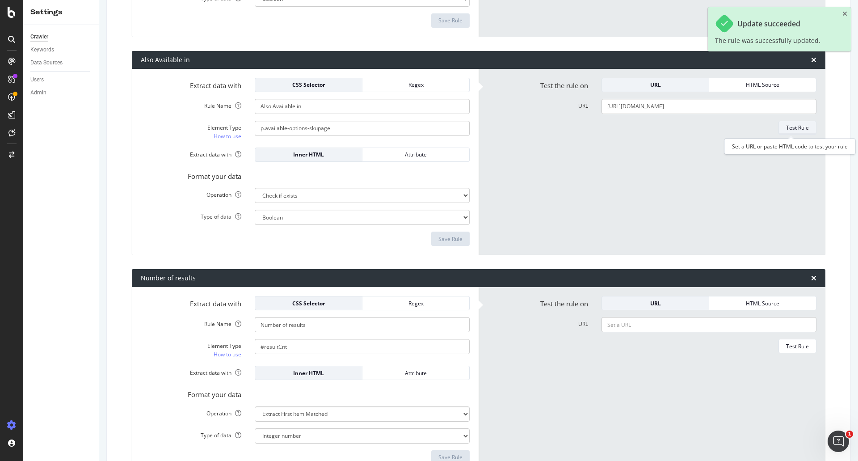
click at [786, 126] on div "Test Rule" at bounding box center [797, 128] width 23 height 8
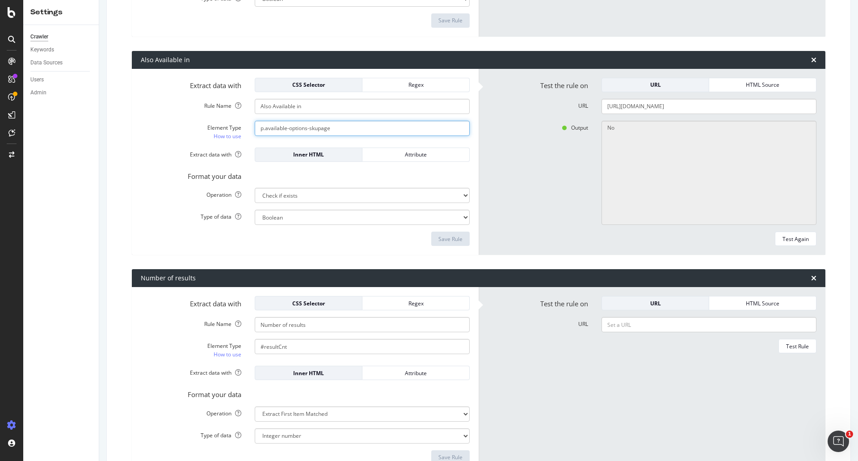
click at [257, 133] on input "p.available-options-skupage" at bounding box center [362, 128] width 215 height 15
type input ".available-options-skupage"
click at [443, 238] on div "Save Rule" at bounding box center [450, 239] width 24 height 8
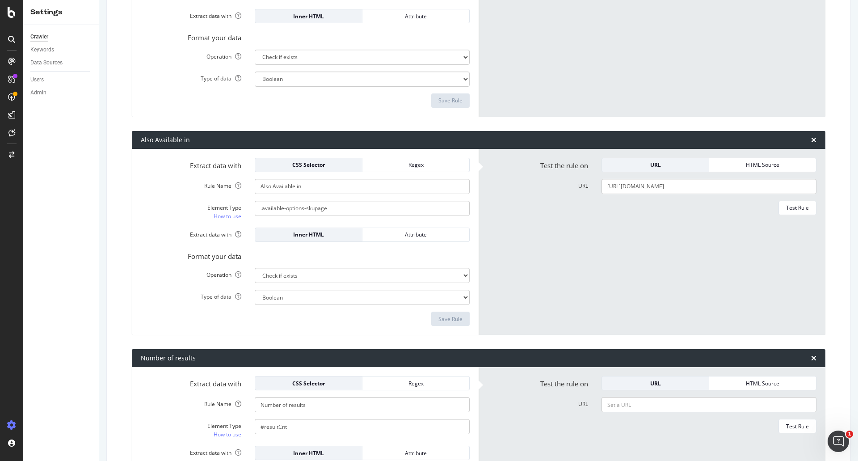
scroll to position [647, 0]
